Goal: Find contact information: Find contact information

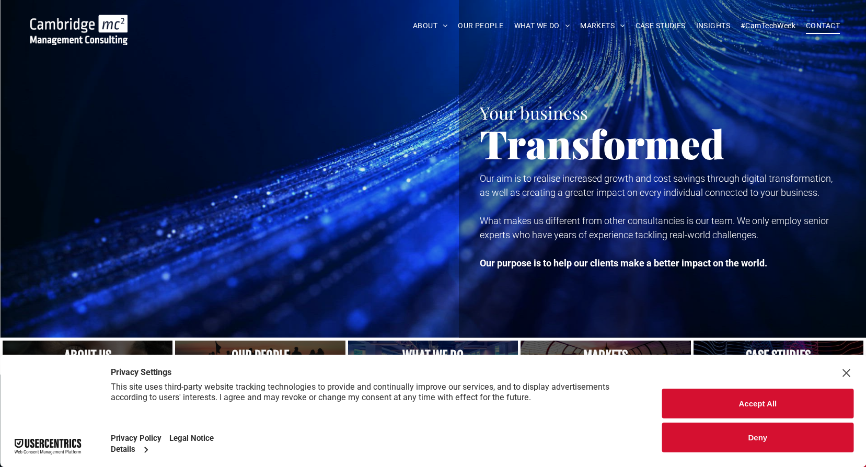
click at [819, 24] on span "CONTACT" at bounding box center [823, 26] width 34 height 16
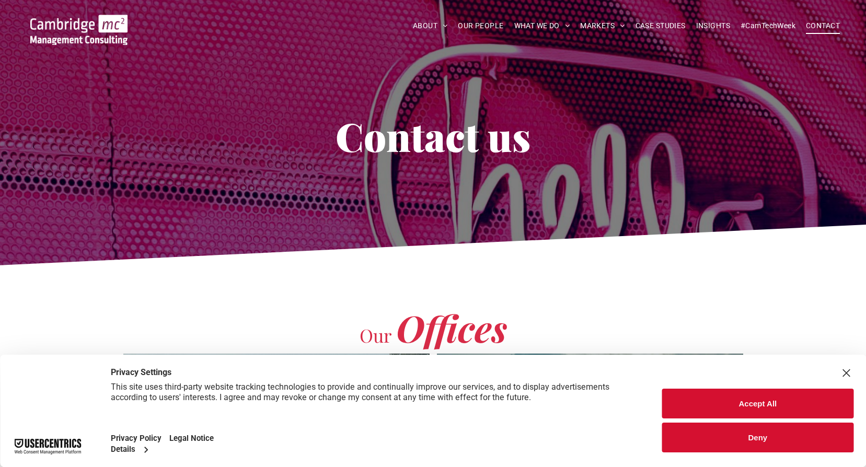
scroll to position [105, 0]
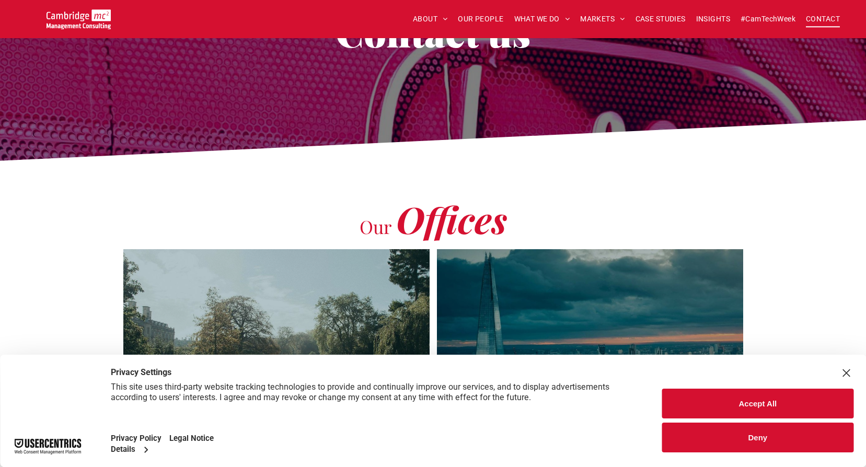
click at [713, 401] on button "Accept All" at bounding box center [757, 404] width 191 height 30
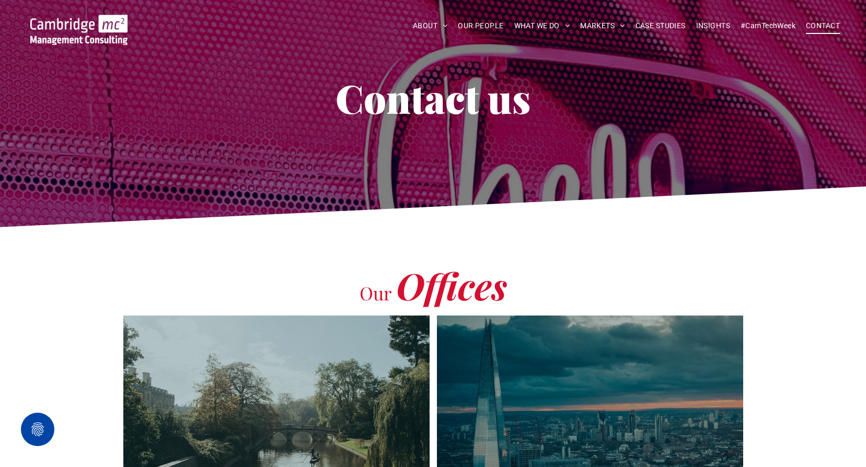
scroll to position [0, 0]
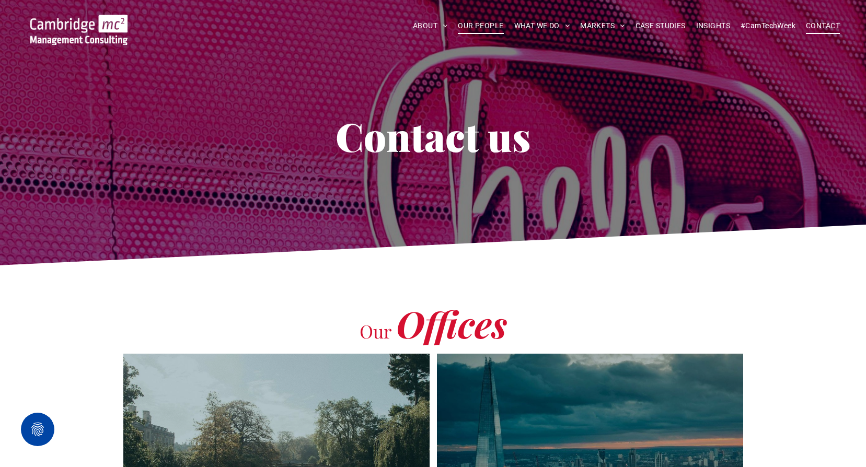
click at [480, 25] on span "OUR PEOPLE" at bounding box center [480, 26] width 45 height 16
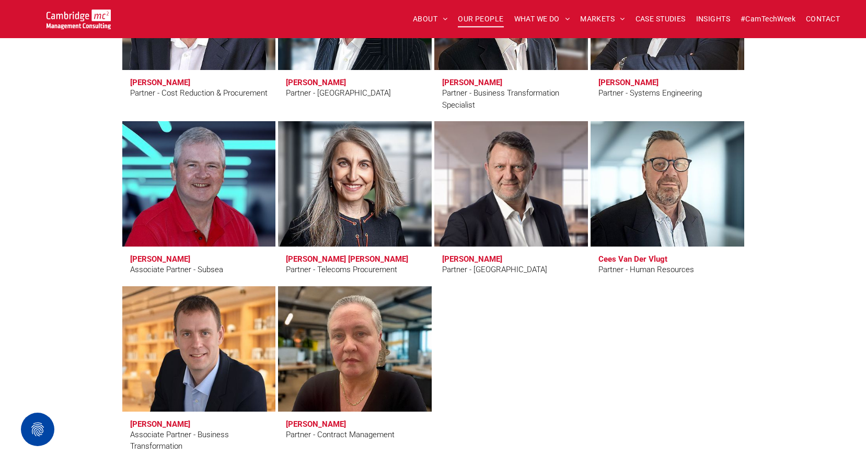
scroll to position [2665, 0]
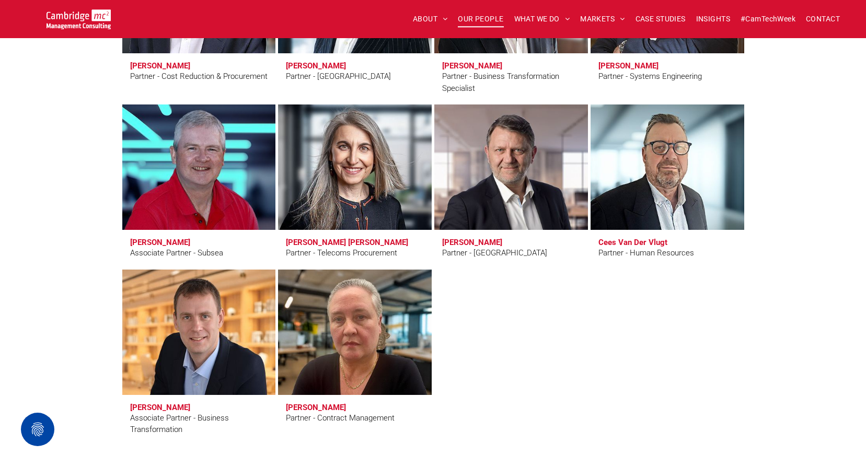
click at [156, 240] on h3 "[PERSON_NAME]" at bounding box center [160, 242] width 60 height 9
click at [171, 192] on link at bounding box center [199, 167] width 163 height 133
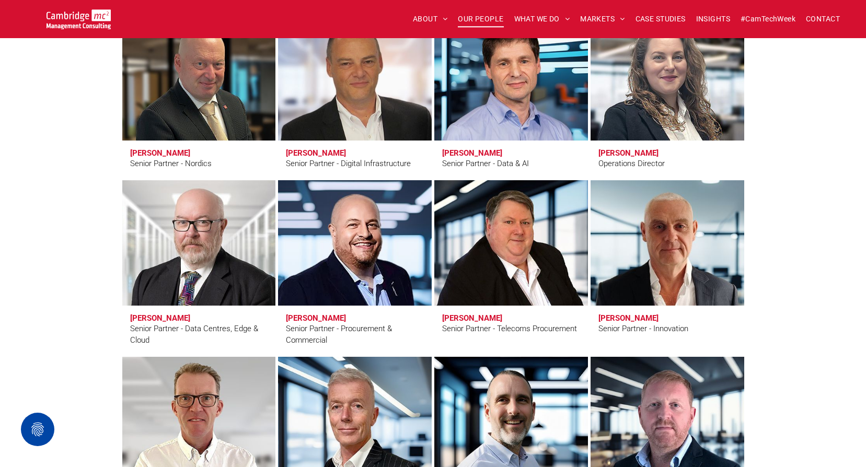
scroll to position [1411, 0]
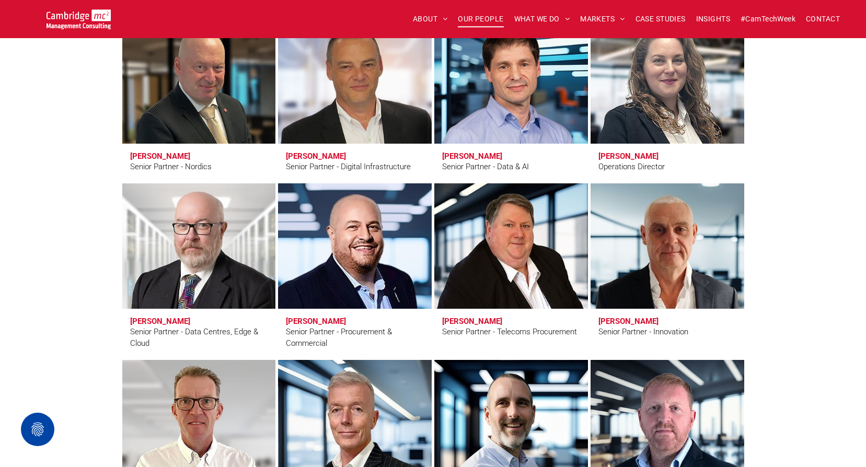
drag, startPoint x: 315, startPoint y: 321, endPoint x: 365, endPoint y: 338, distance: 53.2
click at [365, 338] on div "Senior Partner - Procurement & Commercial" at bounding box center [355, 338] width 138 height 24
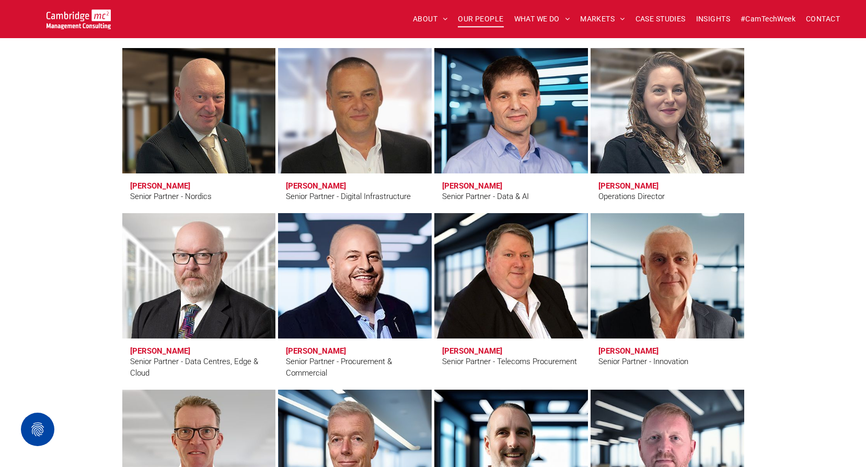
scroll to position [1359, 0]
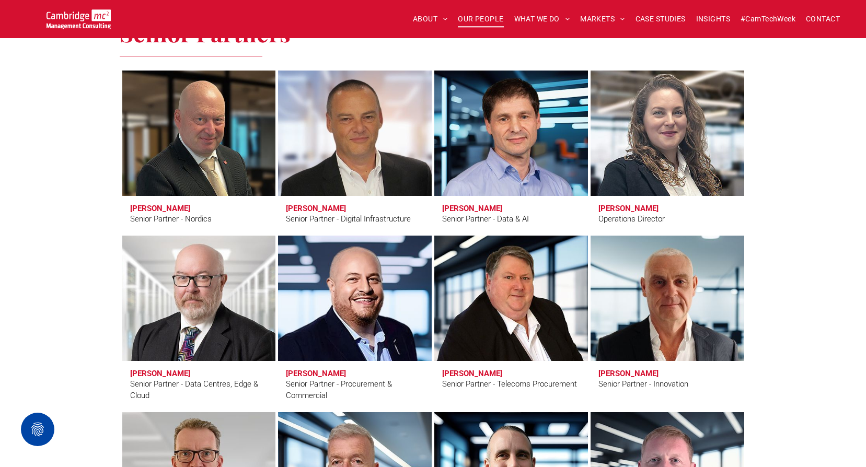
click at [315, 370] on h3 "Andy Everest" at bounding box center [316, 373] width 60 height 9
click at [350, 334] on link "Andy Everest" at bounding box center [354, 298] width 163 height 133
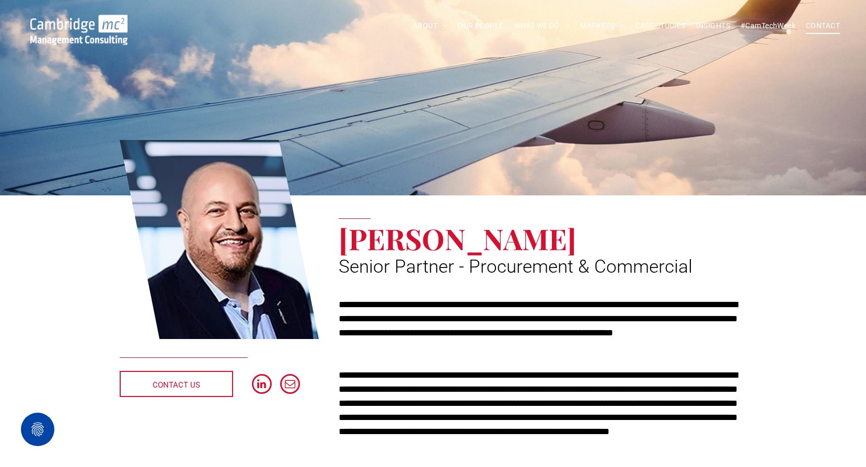
click at [820, 25] on span "CONTACT" at bounding box center [823, 26] width 34 height 16
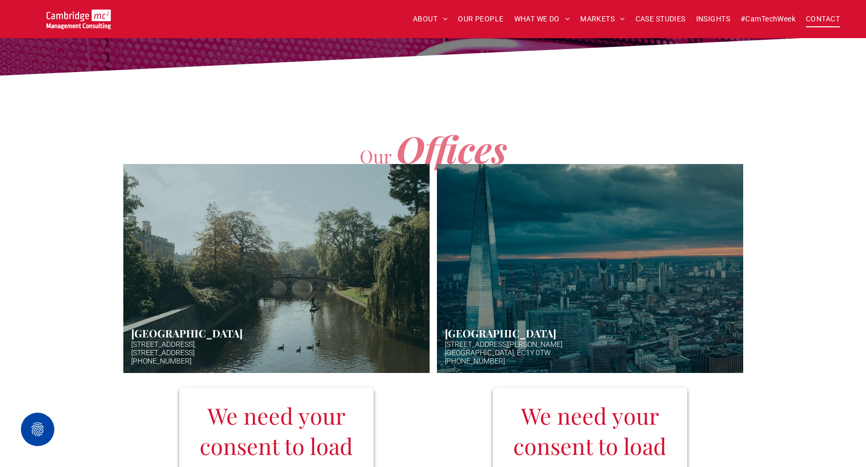
scroll to position [209, 0]
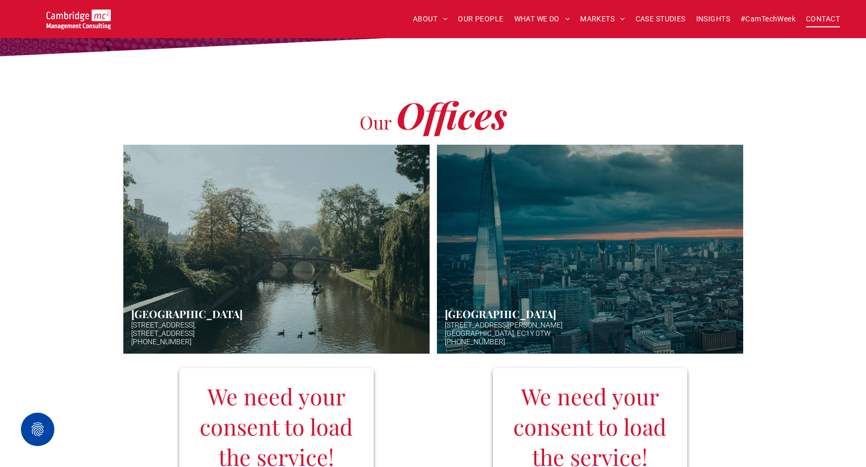
click at [167, 317] on link "Hazy afternoon photo of river and bridge in Cambridge. Punt boat in middle-dist…" at bounding box center [276, 249] width 325 height 222
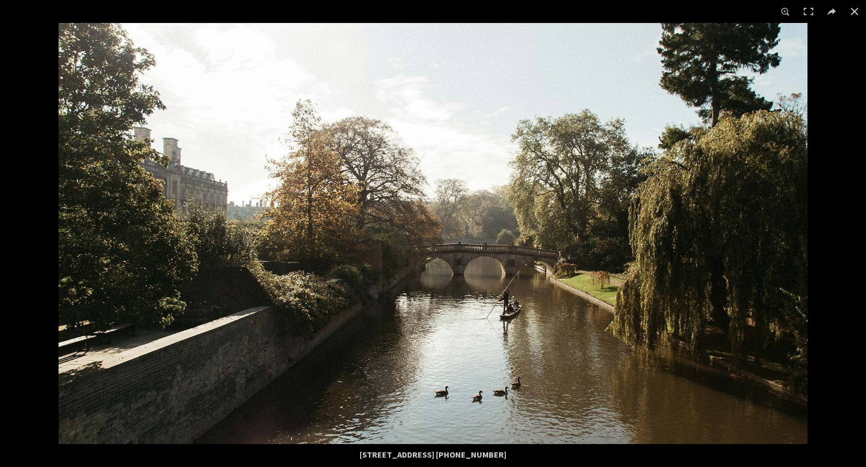
click at [690, 311] on img at bounding box center [433, 233] width 749 height 421
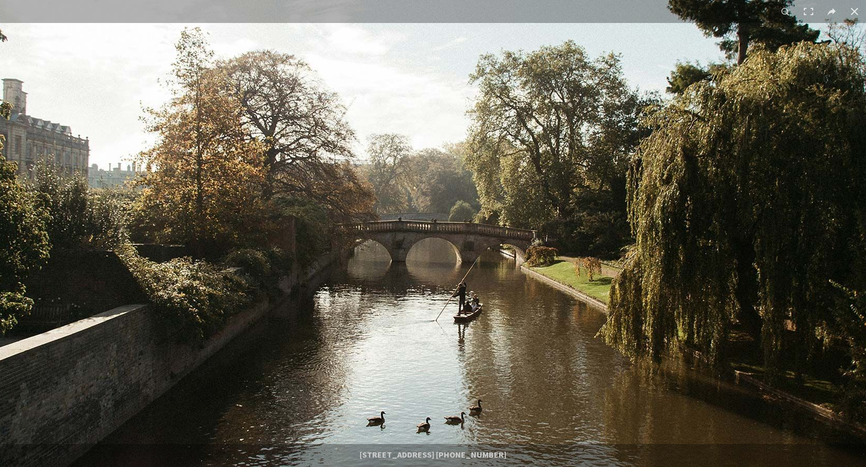
click at [796, 274] on img at bounding box center [364, 207] width 1003 height 564
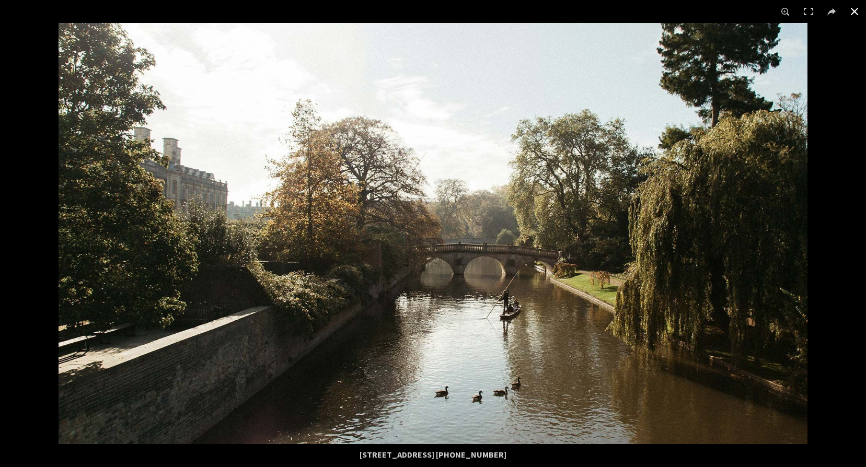
click at [855, 11] on button at bounding box center [854, 11] width 23 height 23
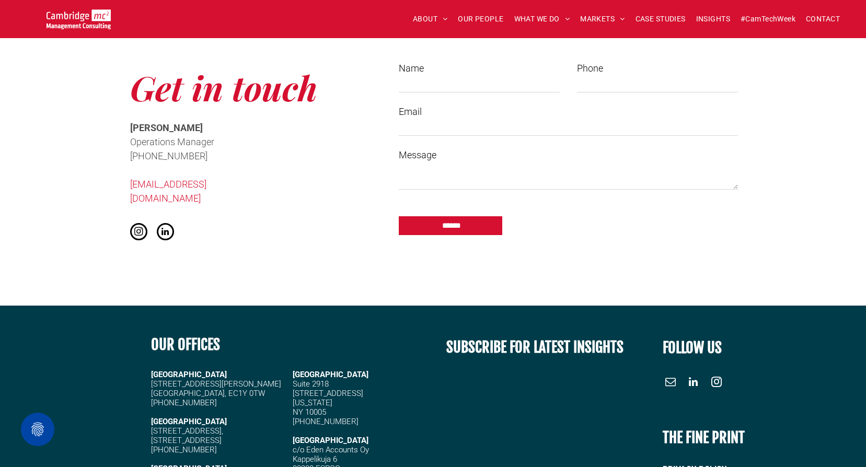
scroll to position [1283, 0]
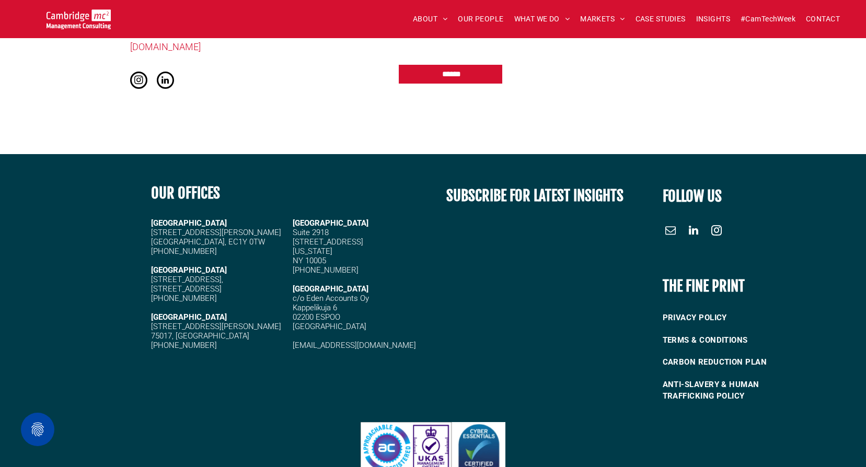
click at [695, 223] on span "linkedin" at bounding box center [693, 231] width 17 height 17
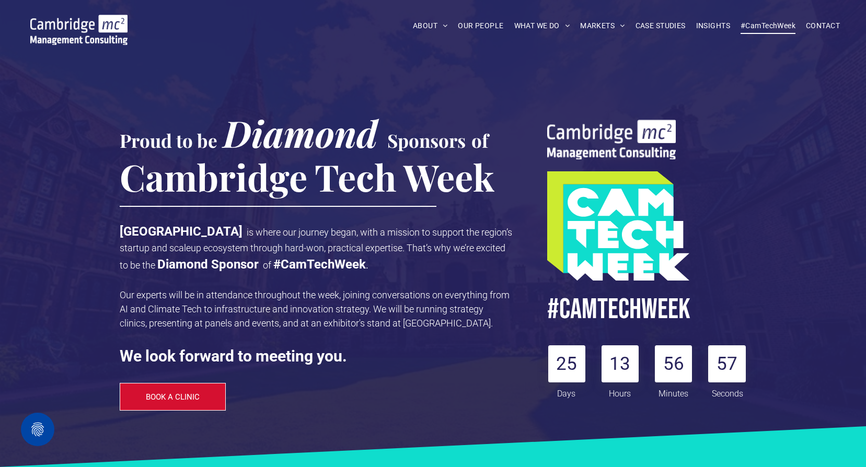
click at [774, 29] on span "#CamTechWeek" at bounding box center [767, 26] width 55 height 16
